Goal: Task Accomplishment & Management: Use online tool/utility

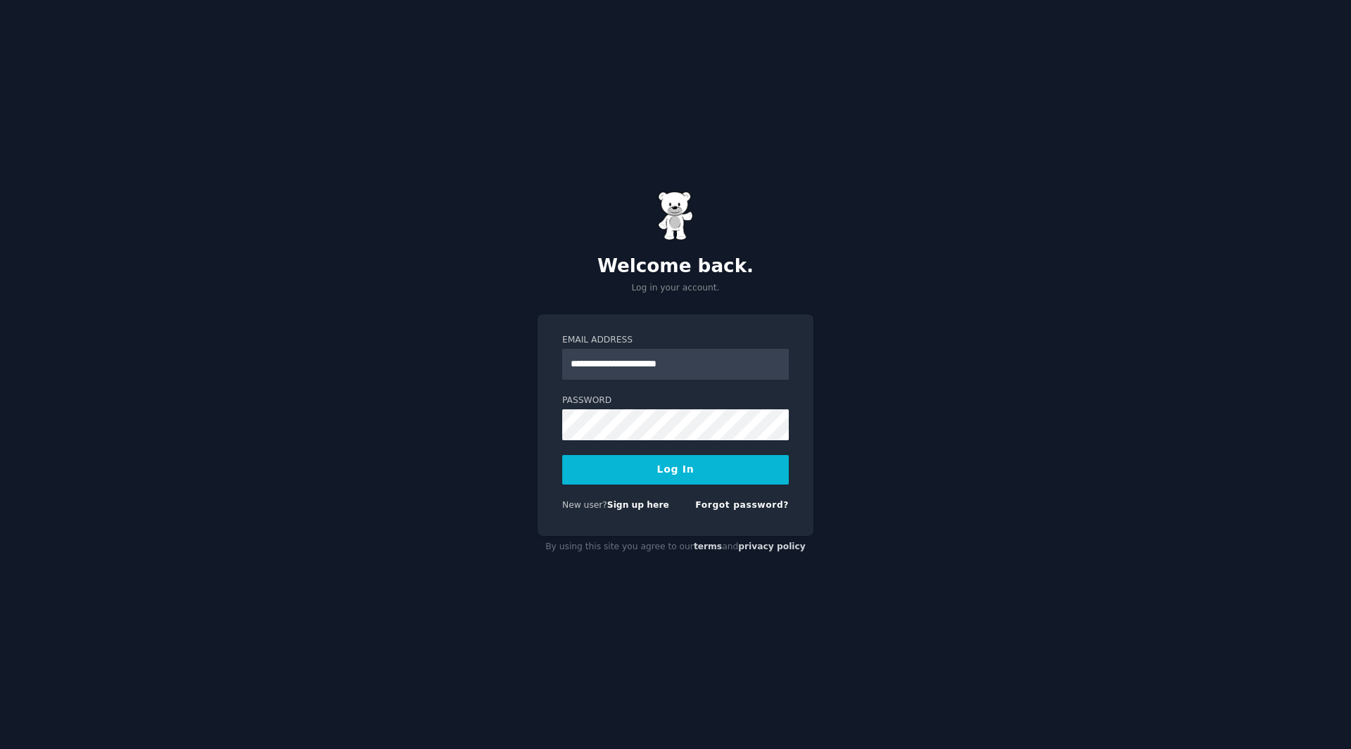
type input "**********"
click at [562, 455] on button "Log In" at bounding box center [675, 470] width 226 height 30
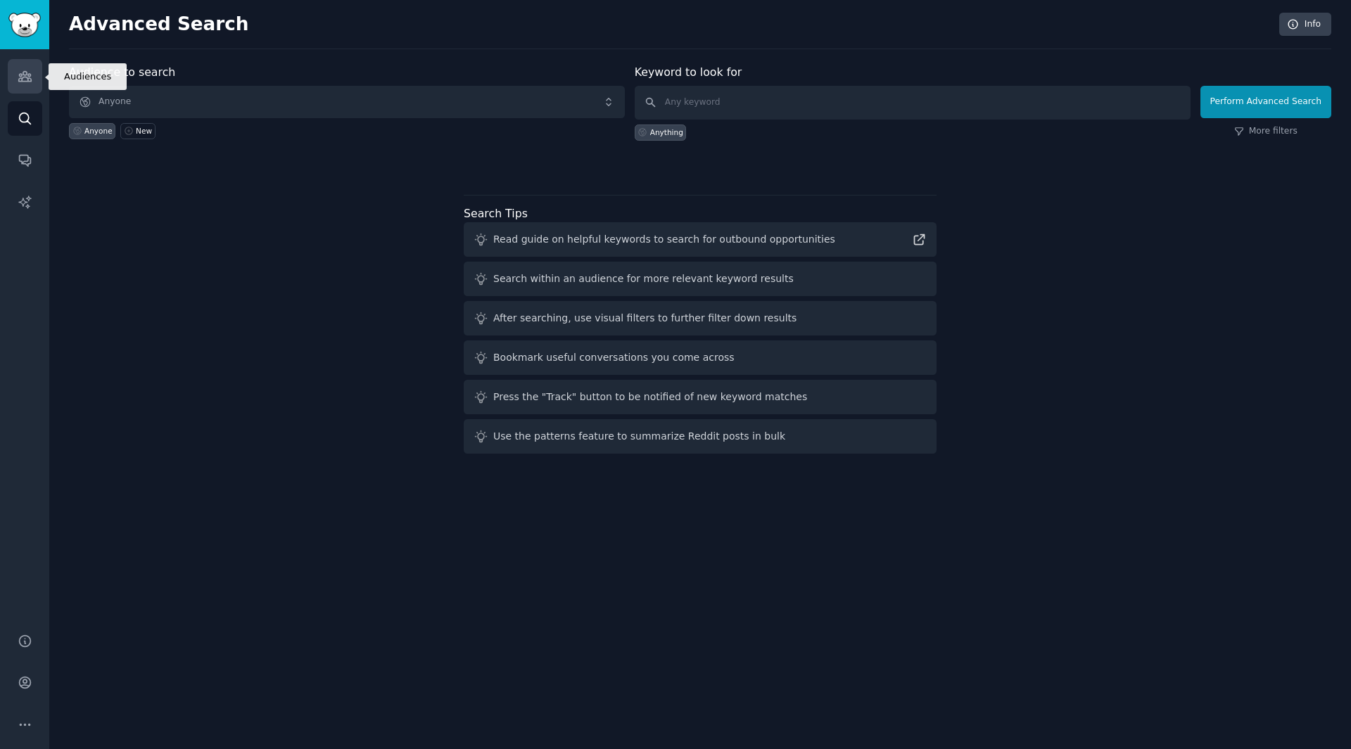
click at [24, 70] on icon "Sidebar" at bounding box center [25, 76] width 15 height 15
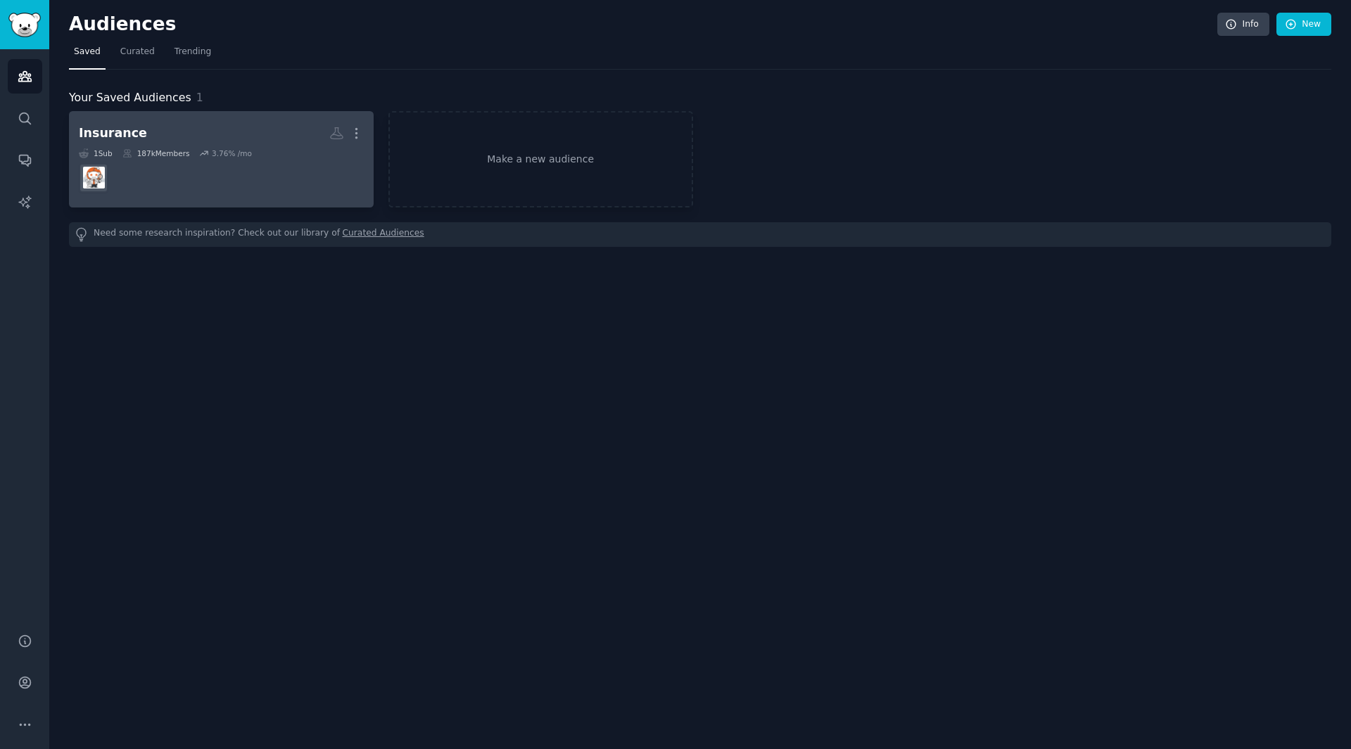
click at [155, 137] on h2 "Insurance More" at bounding box center [221, 133] width 285 height 25
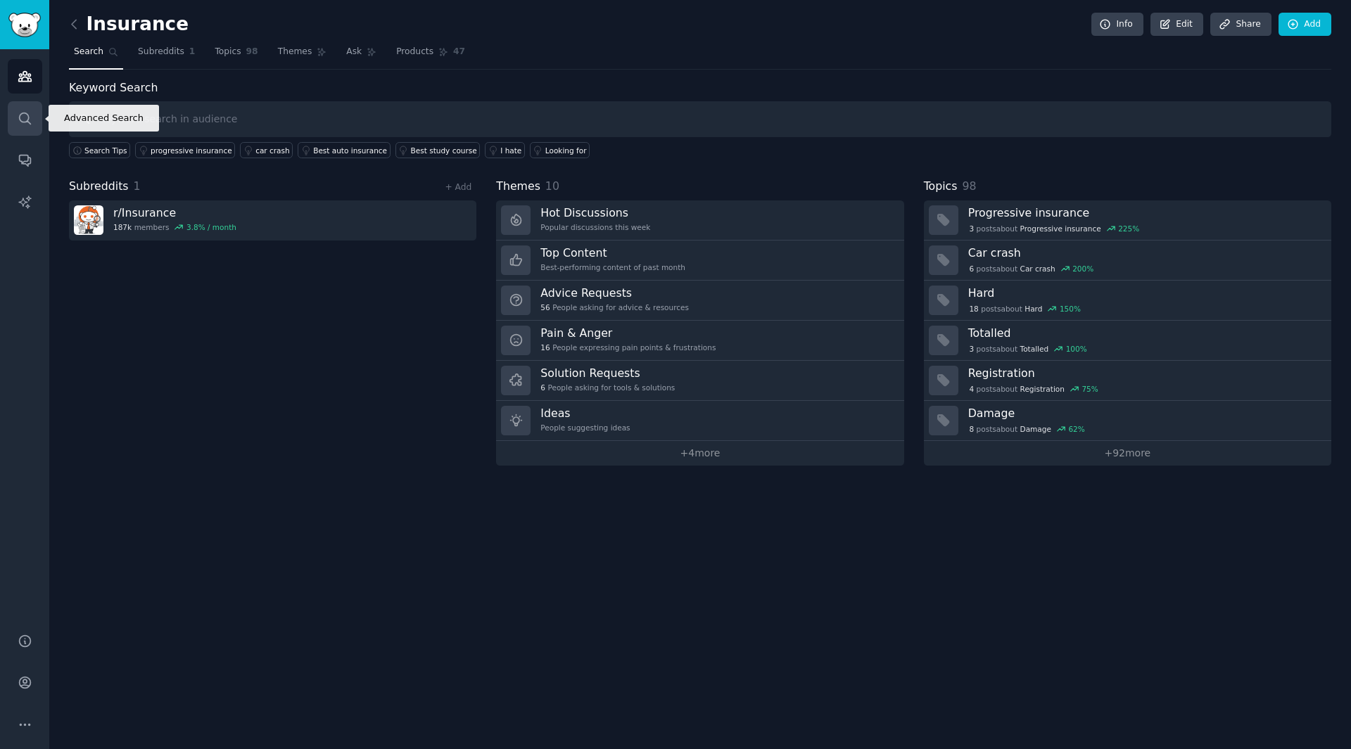
click at [26, 117] on icon "Sidebar" at bounding box center [25, 118] width 15 height 15
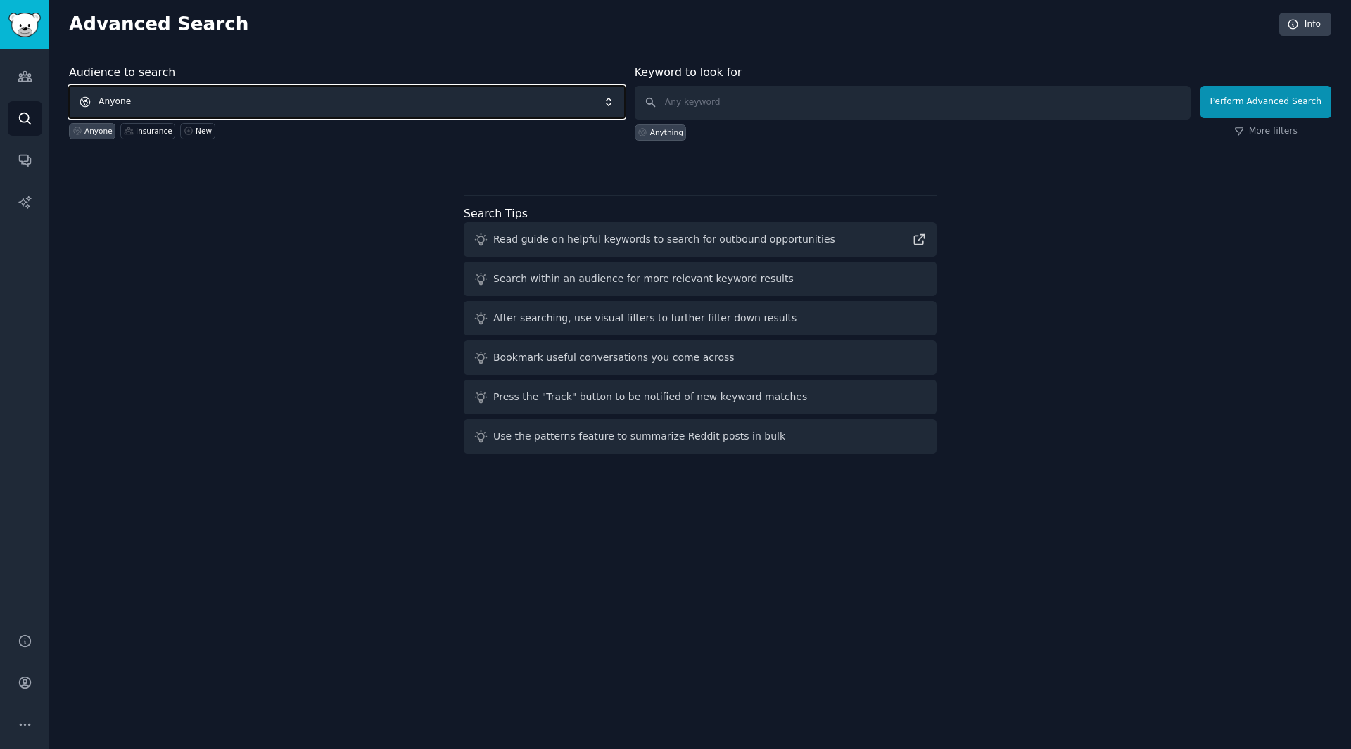
click at [245, 88] on span "Anyone" at bounding box center [347, 102] width 556 height 32
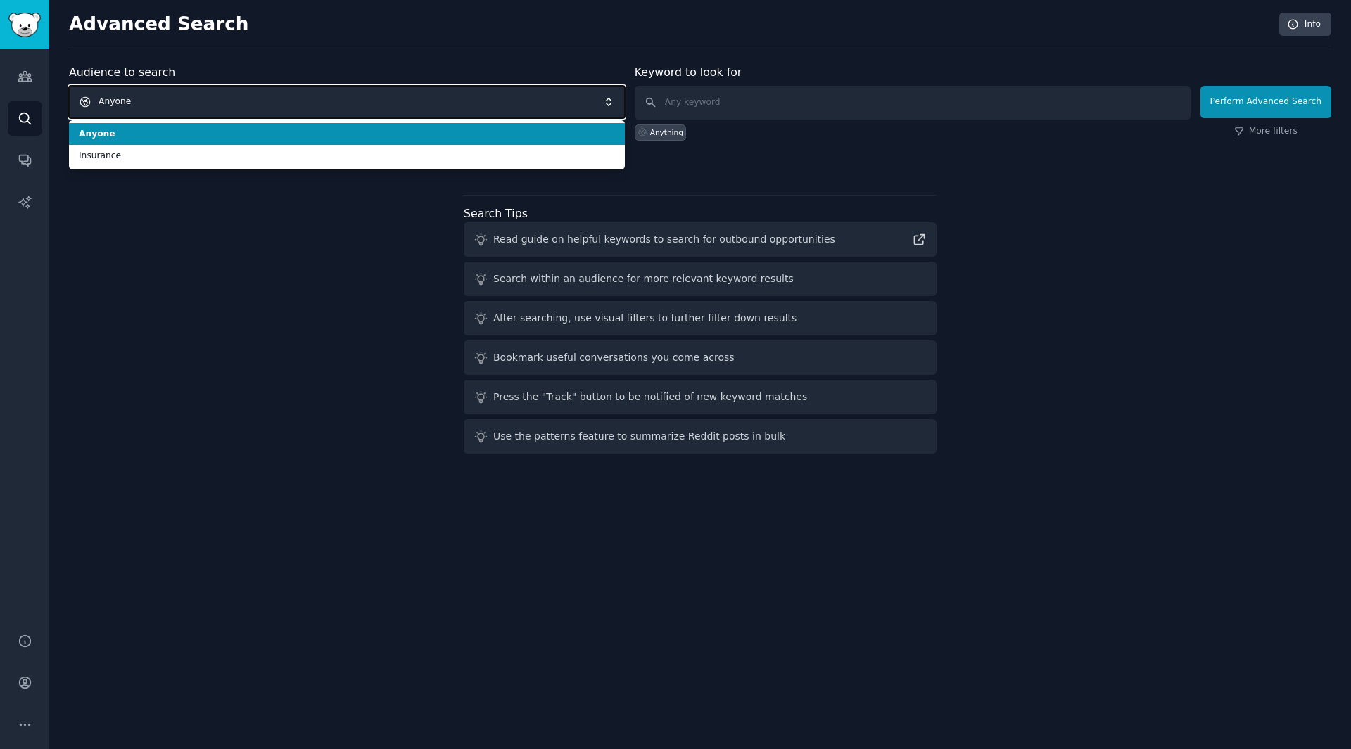
click at [237, 99] on span "Anyone" at bounding box center [347, 102] width 556 height 32
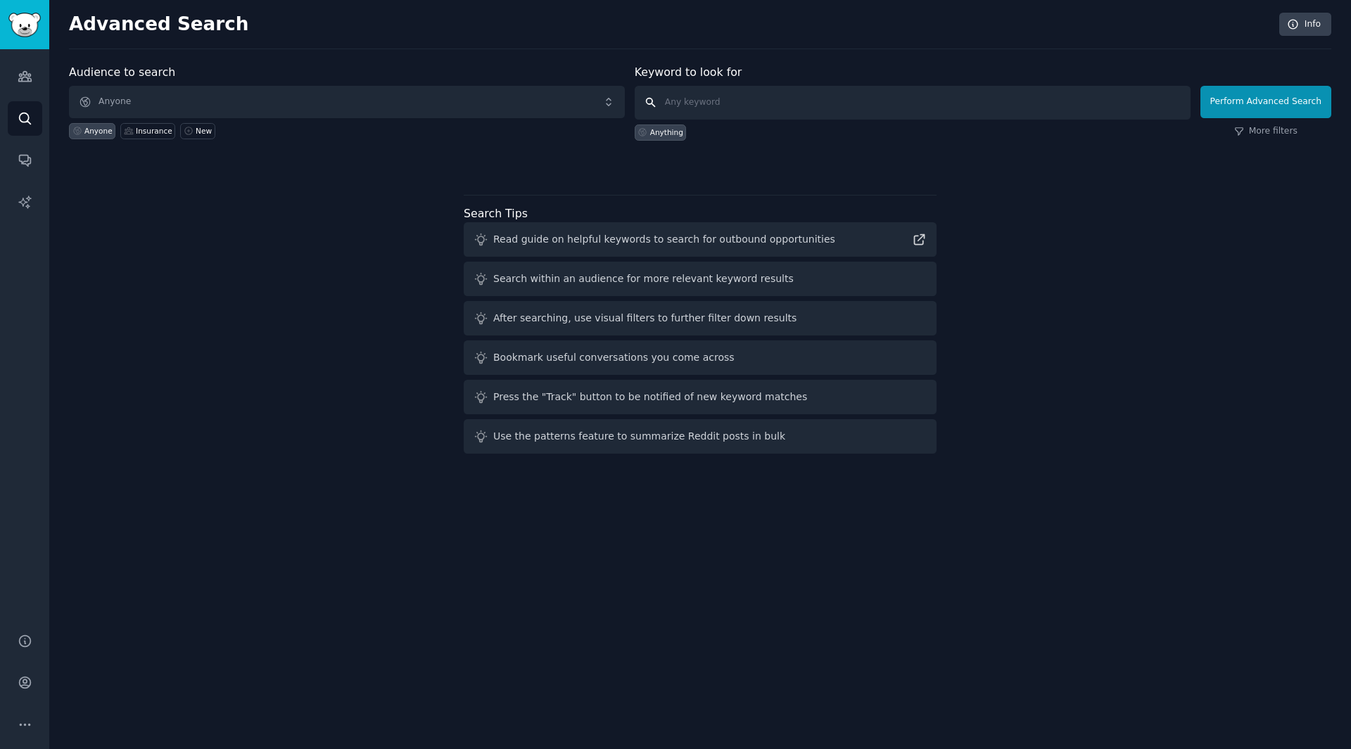
click at [693, 101] on input "text" at bounding box center [912, 103] width 556 height 34
type input "verzekeringen"
click at [1244, 109] on button "Perform Advanced Search" at bounding box center [1265, 102] width 131 height 32
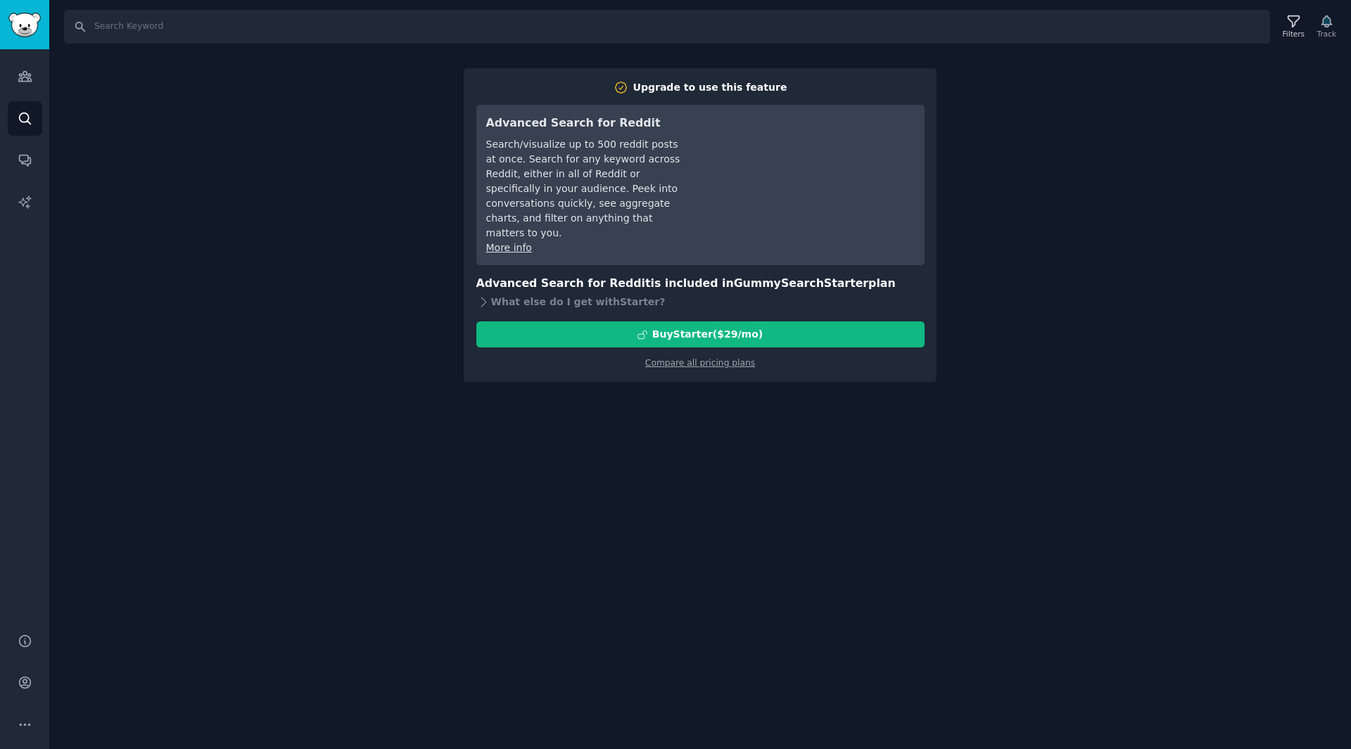
click at [1041, 279] on div "Search Filters Track Upgrade to use this feature Advanced Search for Reddit Sea…" at bounding box center [699, 374] width 1301 height 749
click at [900, 442] on div "Search Filters Track Upgrade to use this feature Advanced Search for Reddit Sea…" at bounding box center [699, 374] width 1301 height 749
click at [9, 89] on link "Audiences" at bounding box center [25, 76] width 34 height 34
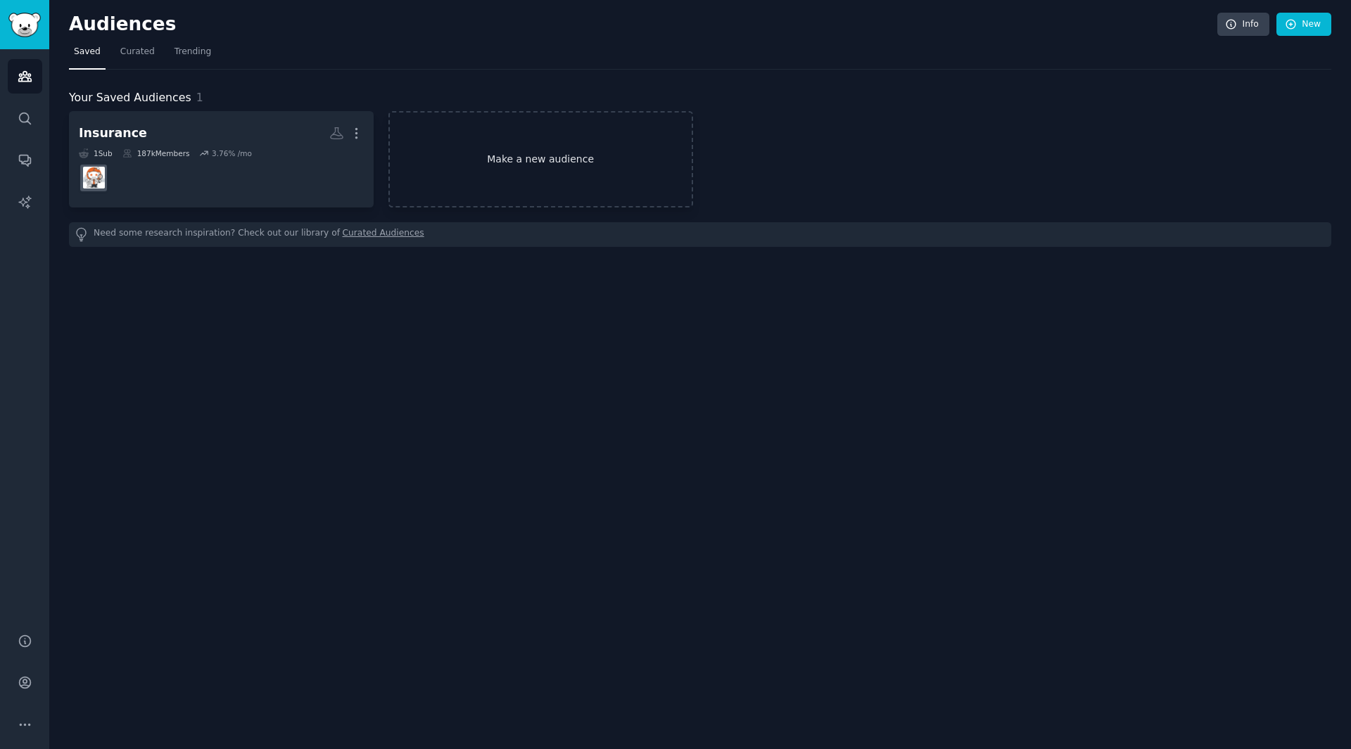
click at [537, 154] on link "Make a new audience" at bounding box center [540, 159] width 305 height 96
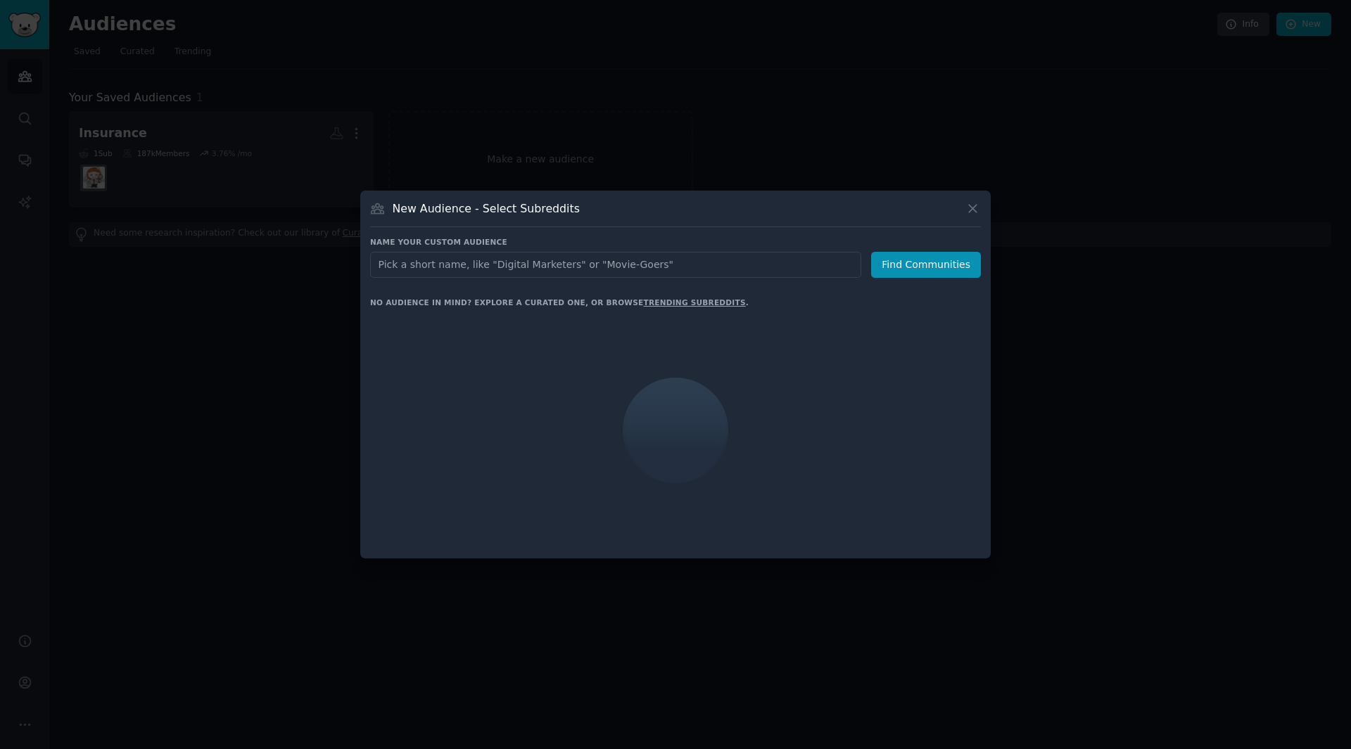
click at [542, 262] on input "text" at bounding box center [615, 265] width 491 height 26
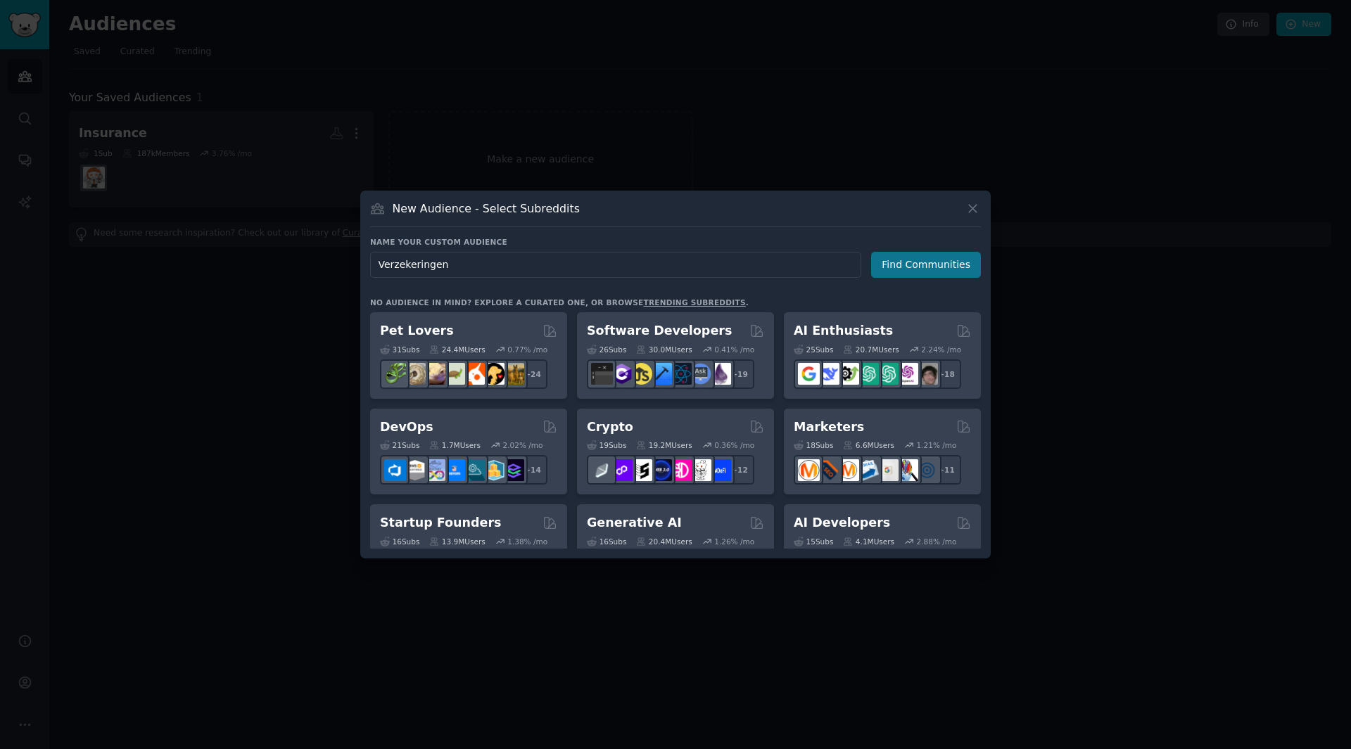
type input "Verzekeringen"
click at [917, 264] on button "Find Communities" at bounding box center [926, 265] width 110 height 26
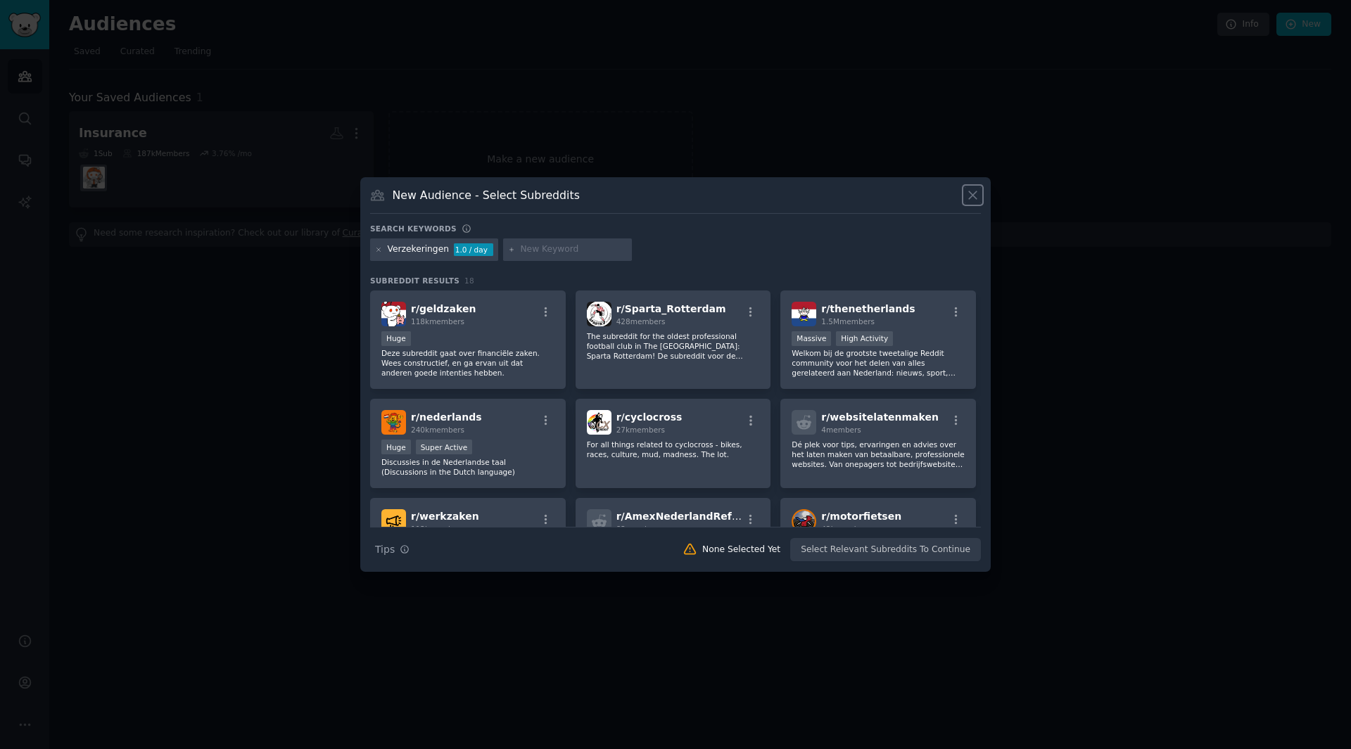
click at [970, 191] on icon at bounding box center [972, 195] width 15 height 15
